Goal: Task Accomplishment & Management: Use online tool/utility

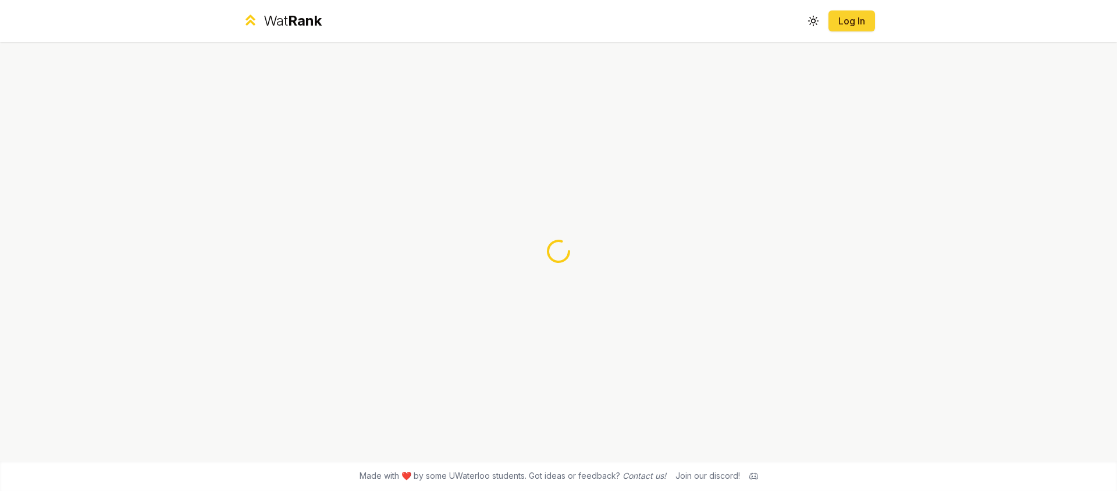
click at [842, 22] on link "Log In" at bounding box center [852, 21] width 28 height 14
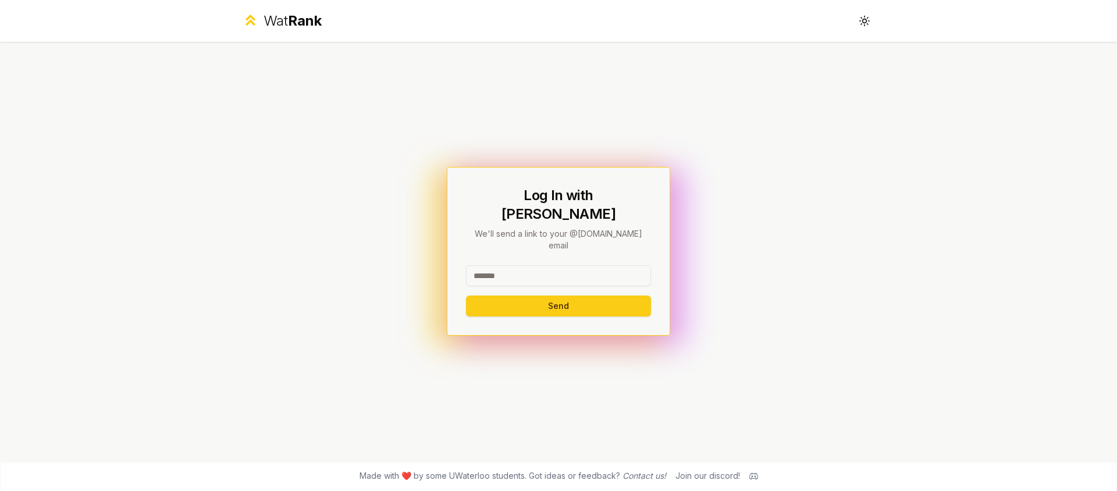
click at [552, 265] on input at bounding box center [558, 275] width 185 height 21
type input "********"
click at [545, 296] on button "Send" at bounding box center [558, 306] width 185 height 21
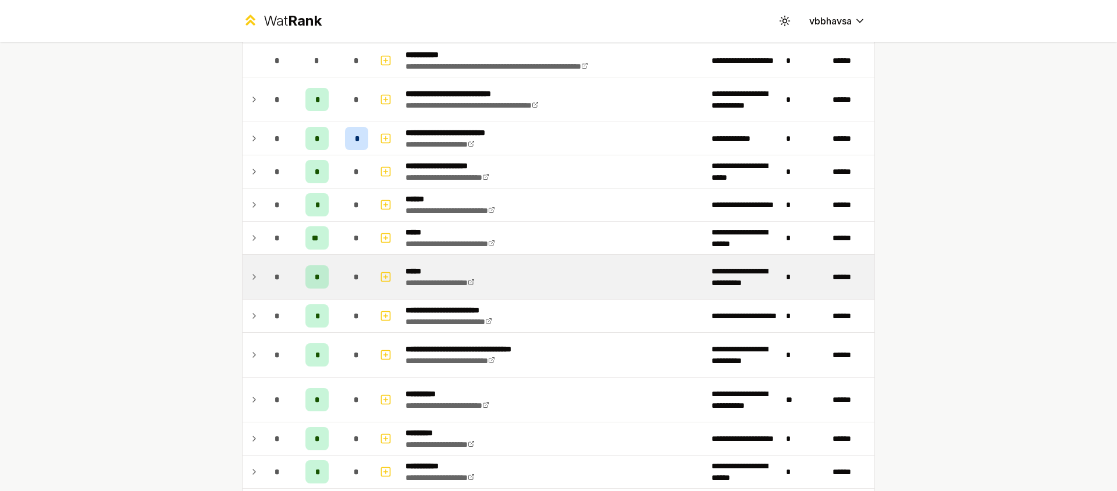
scroll to position [521, 0]
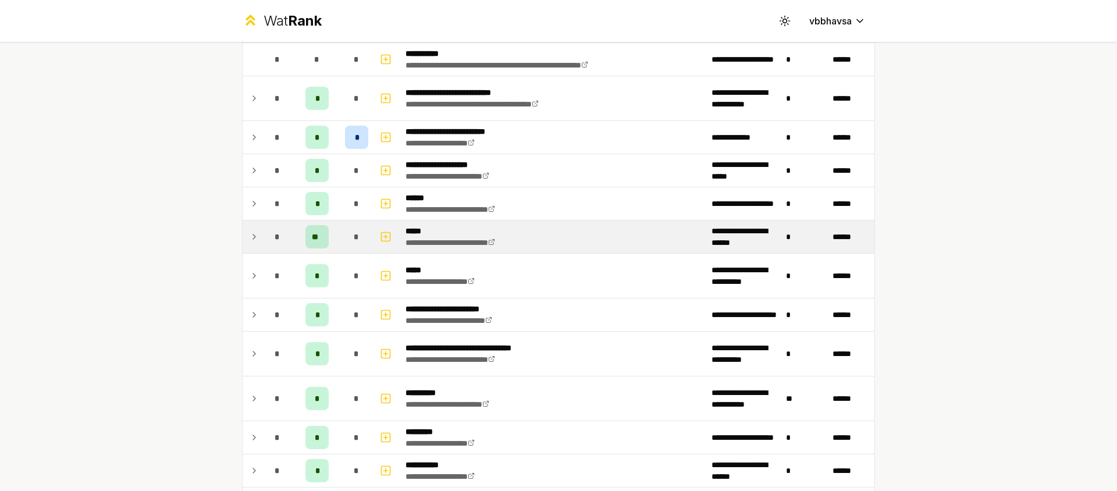
click at [254, 237] on icon at bounding box center [254, 237] width 9 height 14
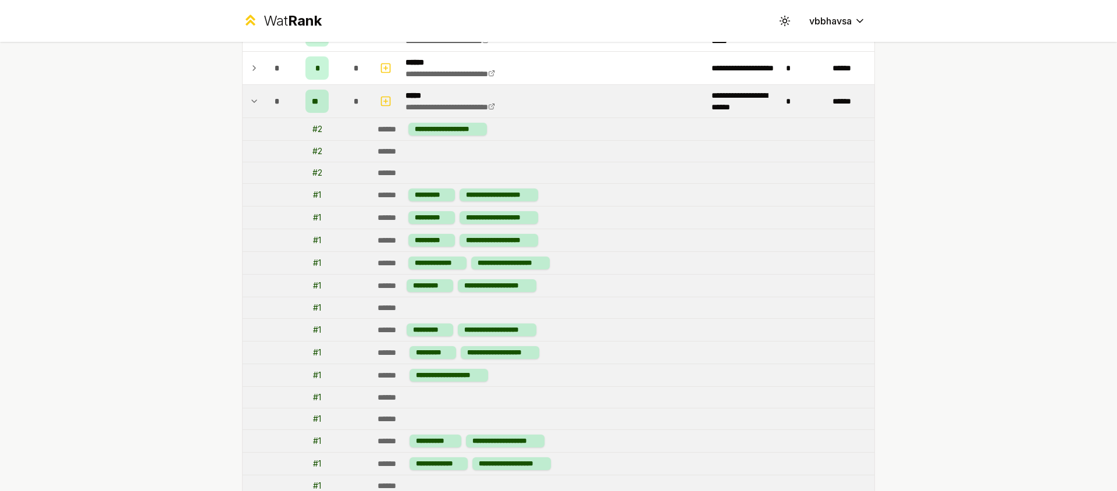
scroll to position [491, 0]
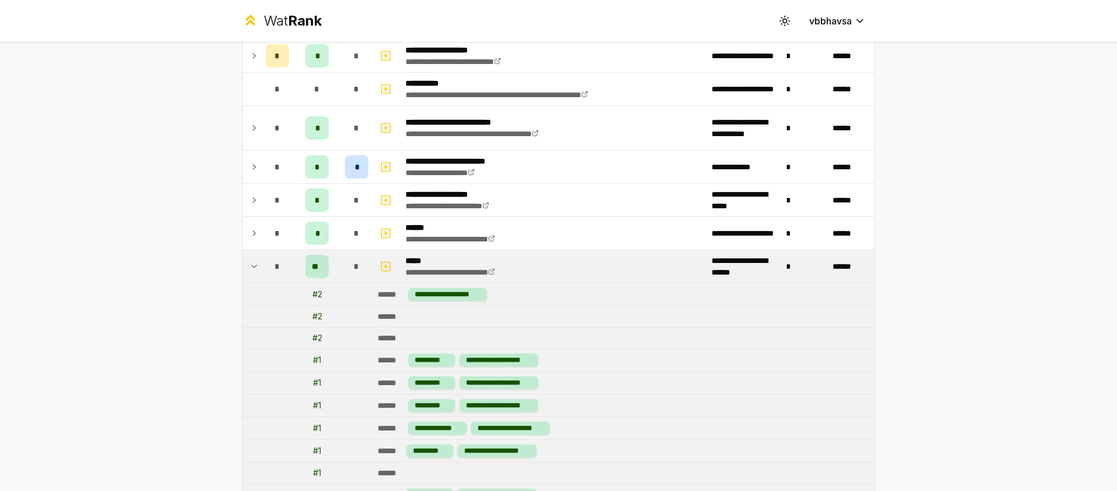
click at [250, 268] on icon at bounding box center [254, 266] width 9 height 14
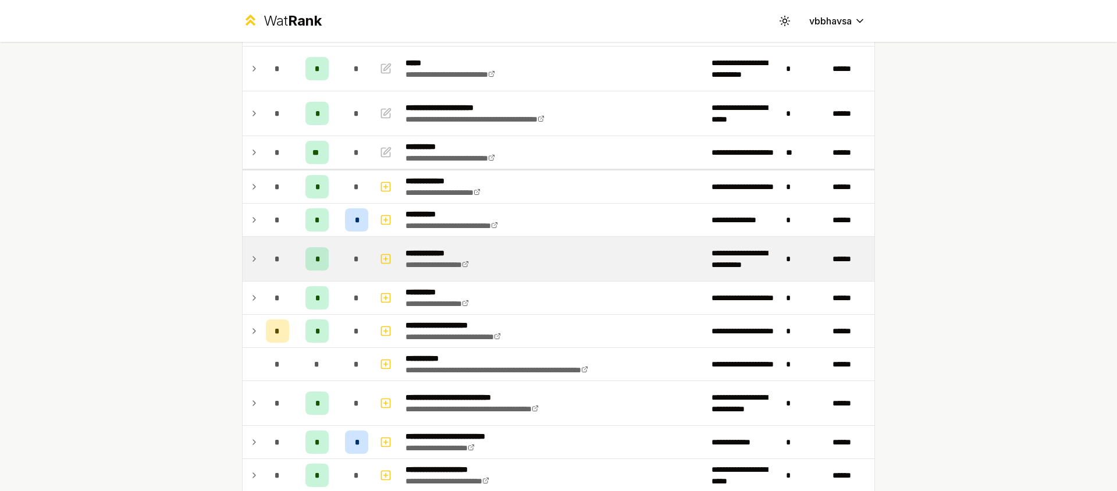
scroll to position [0, 0]
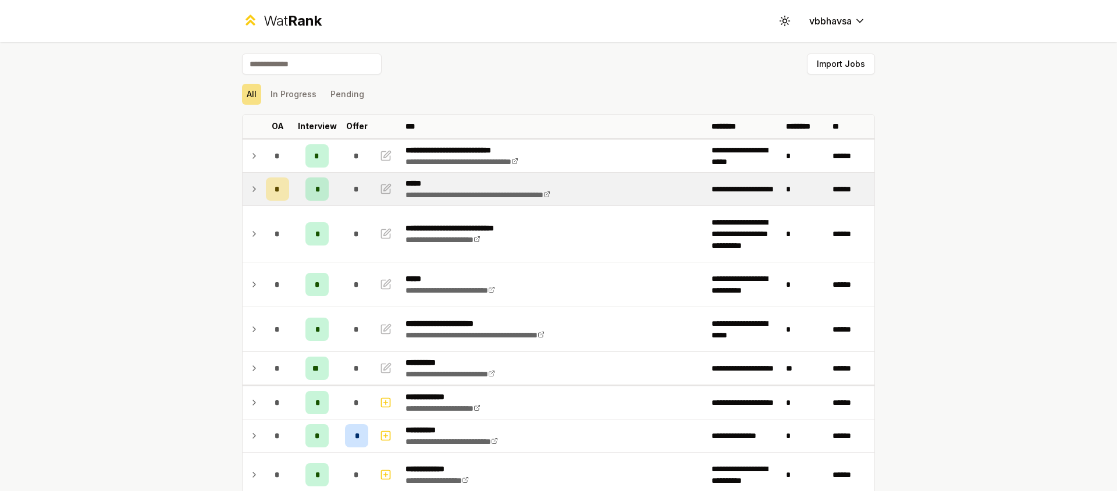
click at [261, 187] on td "*" at bounding box center [277, 189] width 33 height 33
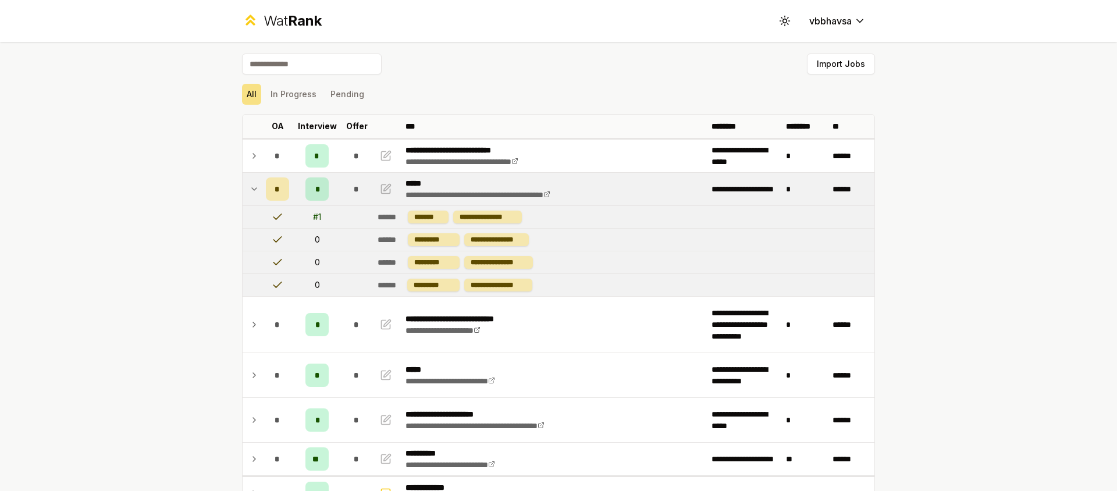
click at [261, 187] on td "*" at bounding box center [277, 189] width 33 height 33
